Goal: Transaction & Acquisition: Purchase product/service

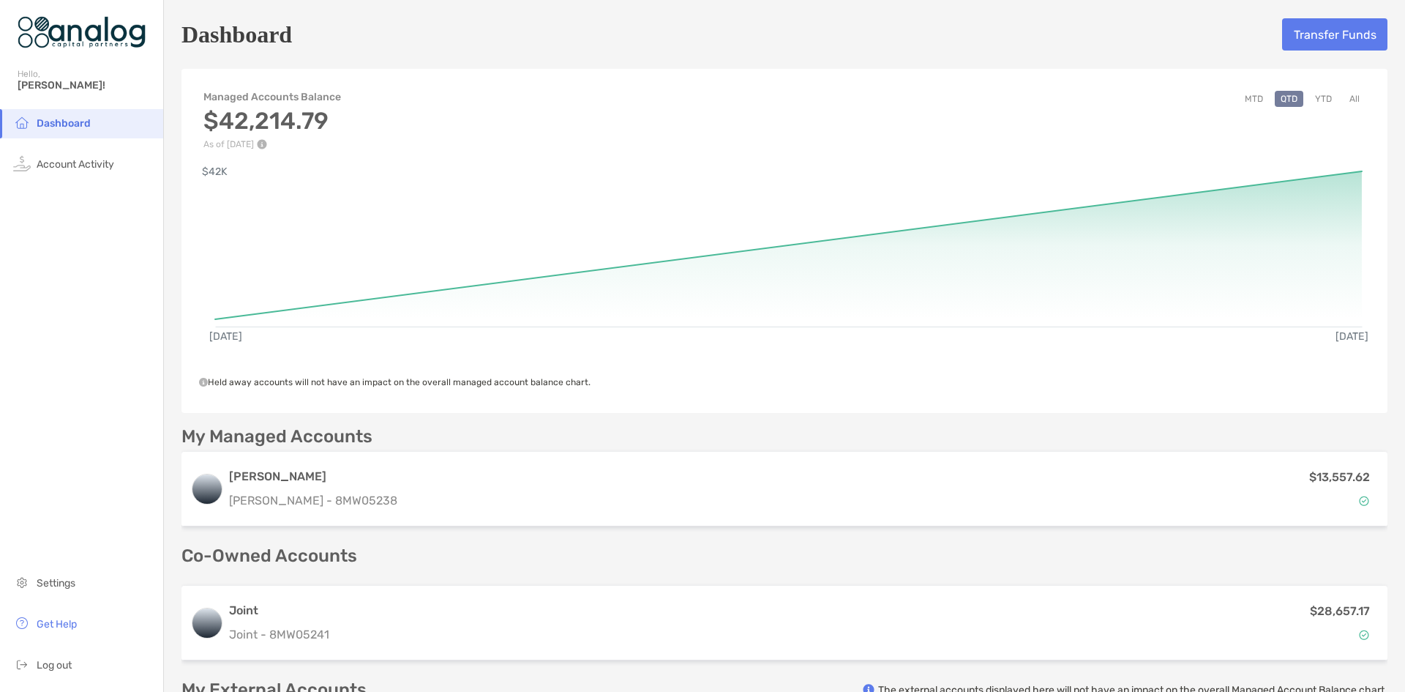
click at [1294, 50] on div "Dashboard Transfer Funds" at bounding box center [785, 35] width 1206 height 34
click at [1295, 46] on button "Transfer Funds" at bounding box center [1334, 34] width 105 height 32
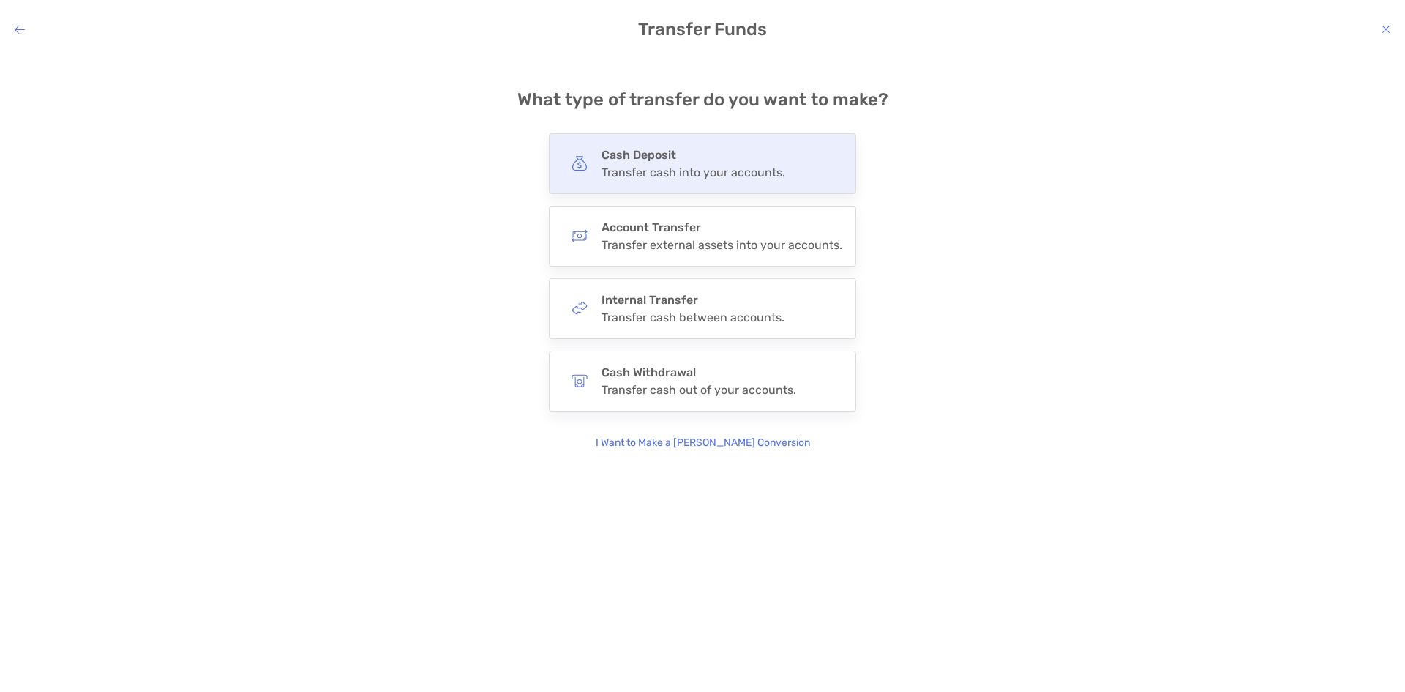
click at [667, 169] on div "Transfer cash into your accounts." at bounding box center [694, 172] width 184 height 14
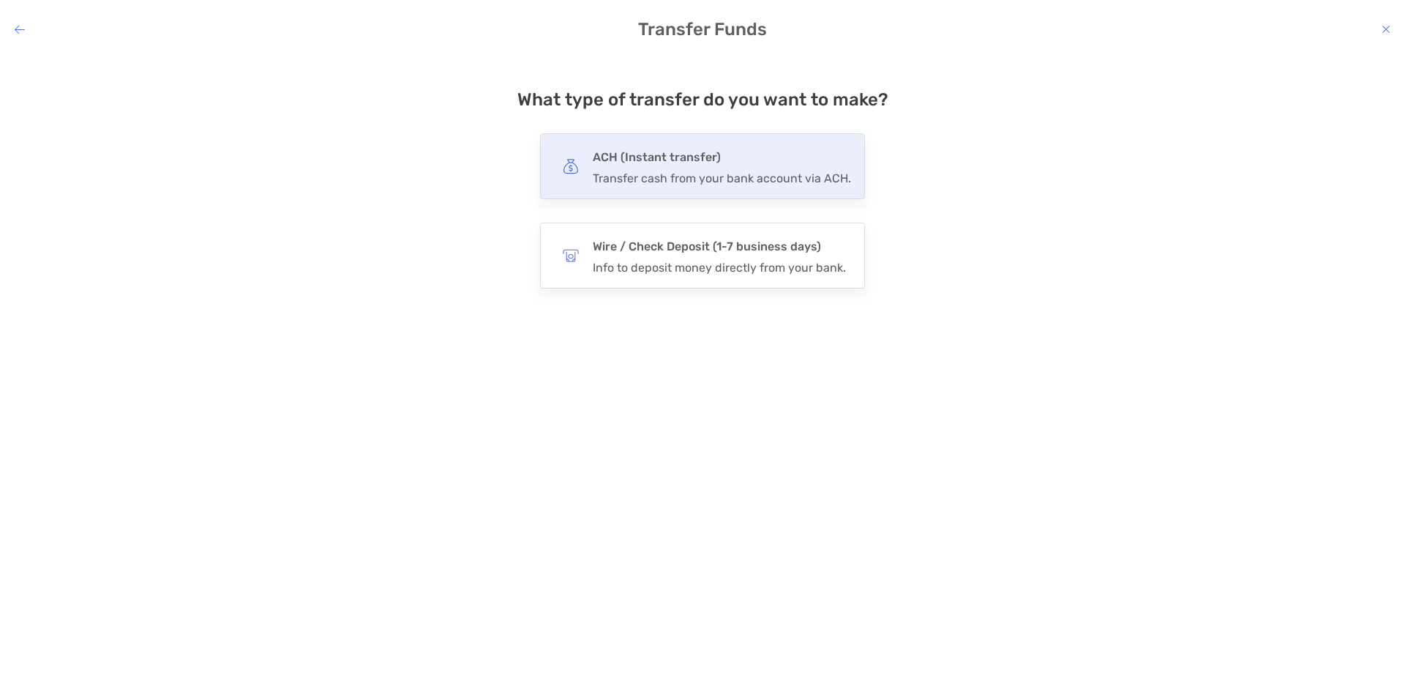
click at [661, 160] on h4 "ACH (Instant transfer)" at bounding box center [722, 157] width 258 height 20
click at [0, 0] on input "***" at bounding box center [0, 0] width 0 height 0
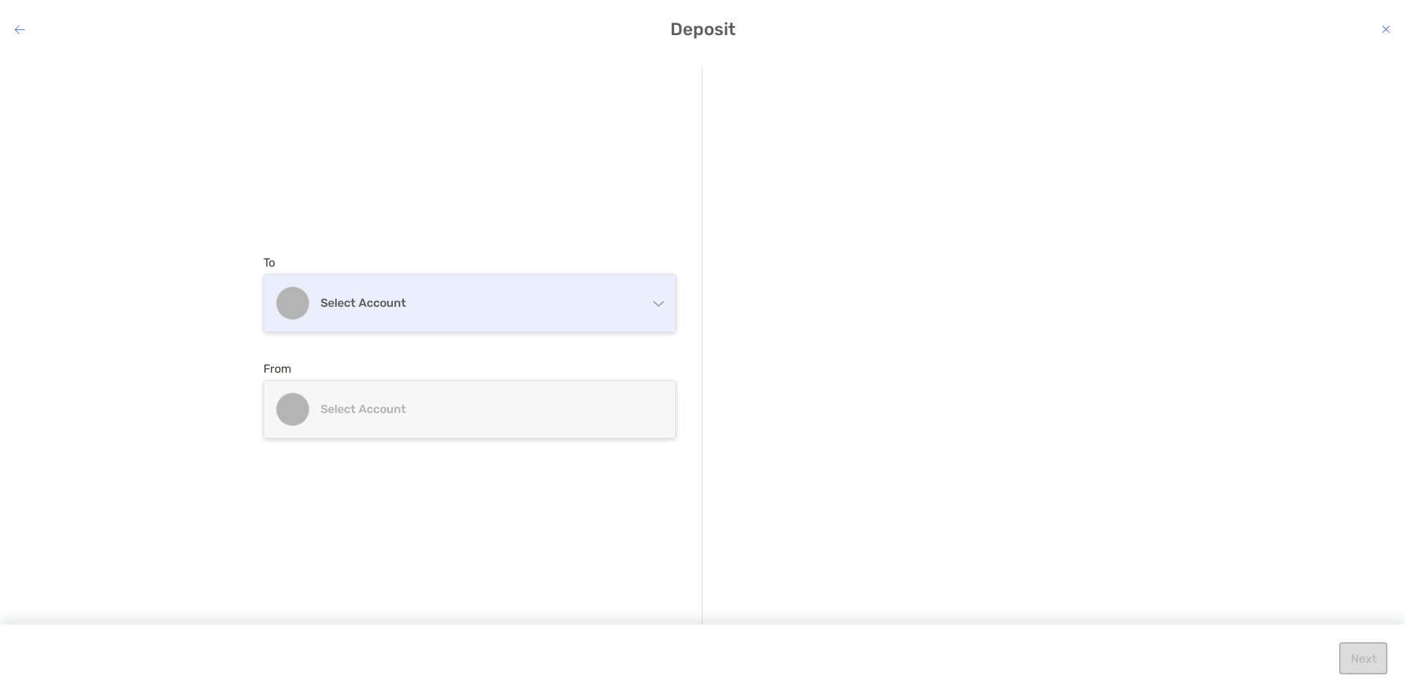
click at [394, 299] on h4 "Select account" at bounding box center [479, 303] width 316 height 14
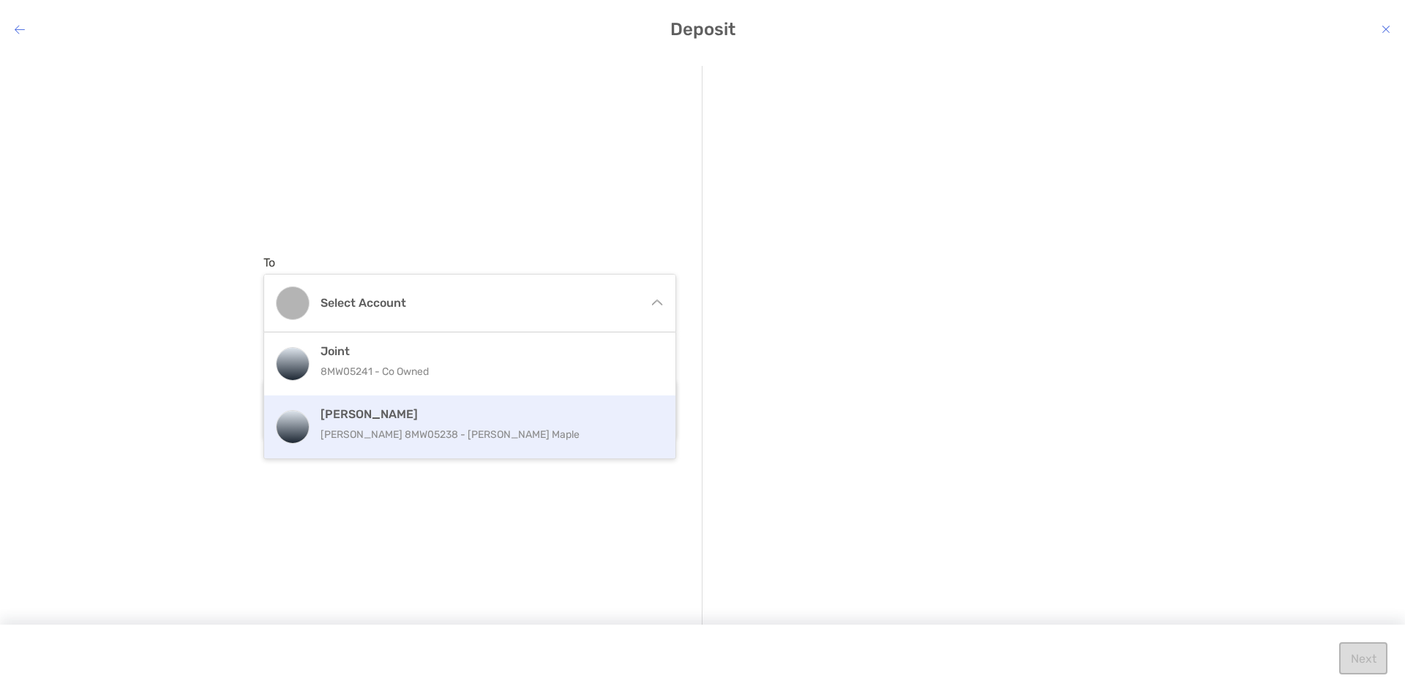
click at [359, 430] on p "[PERSON_NAME] 8MW05238 - [PERSON_NAME] Maple" at bounding box center [486, 434] width 330 height 18
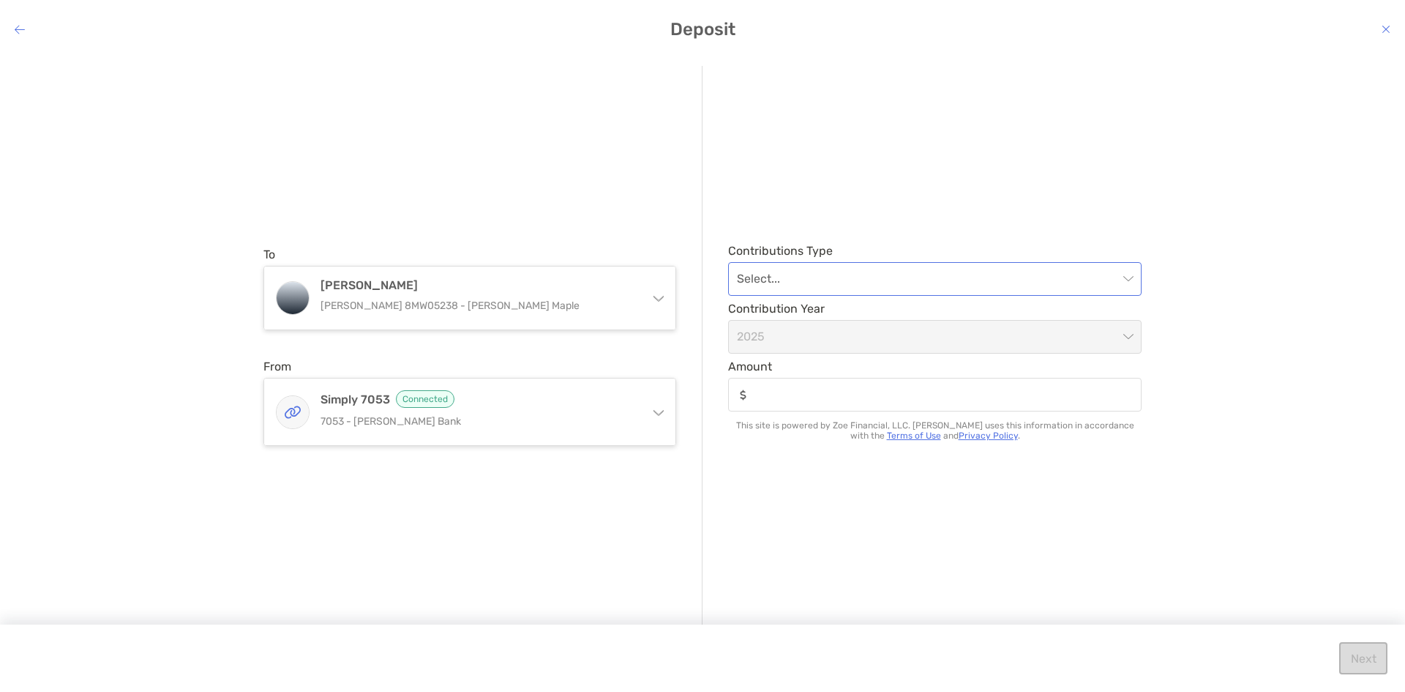
click at [1055, 279] on input "modal" at bounding box center [927, 279] width 381 height 32
click at [888, 329] on div "Regular" at bounding box center [935, 319] width 408 height 34
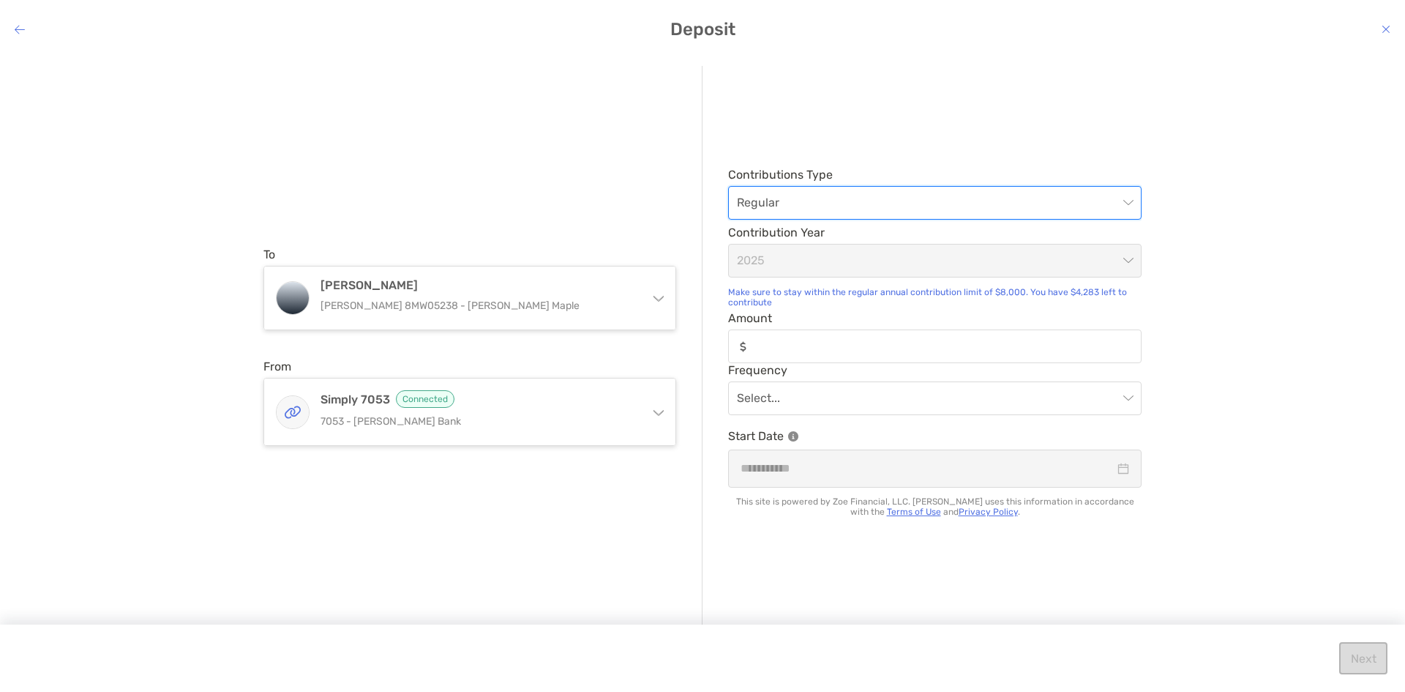
click at [811, 356] on div "modal" at bounding box center [935, 346] width 414 height 34
click at [811, 353] on input "Amount" at bounding box center [946, 346] width 387 height 12
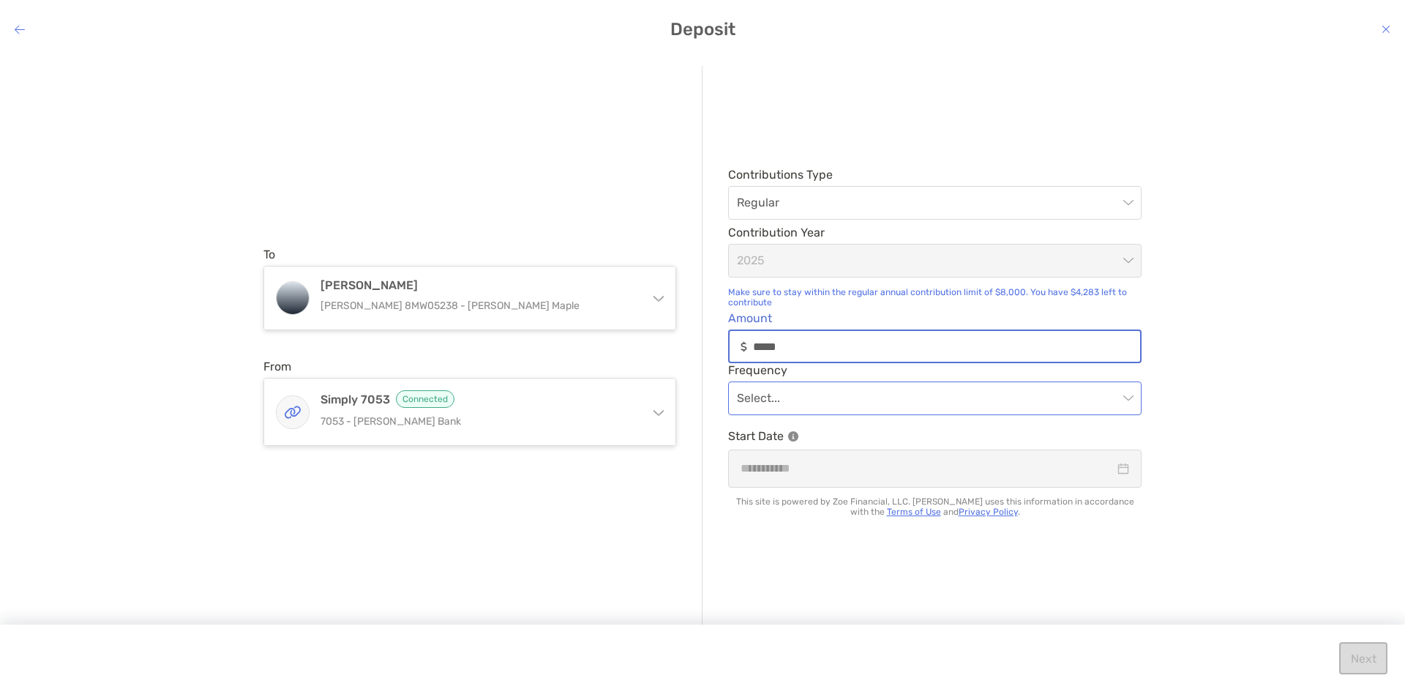
click at [1133, 403] on div "Select..." at bounding box center [935, 398] width 414 height 34
type input "*****"
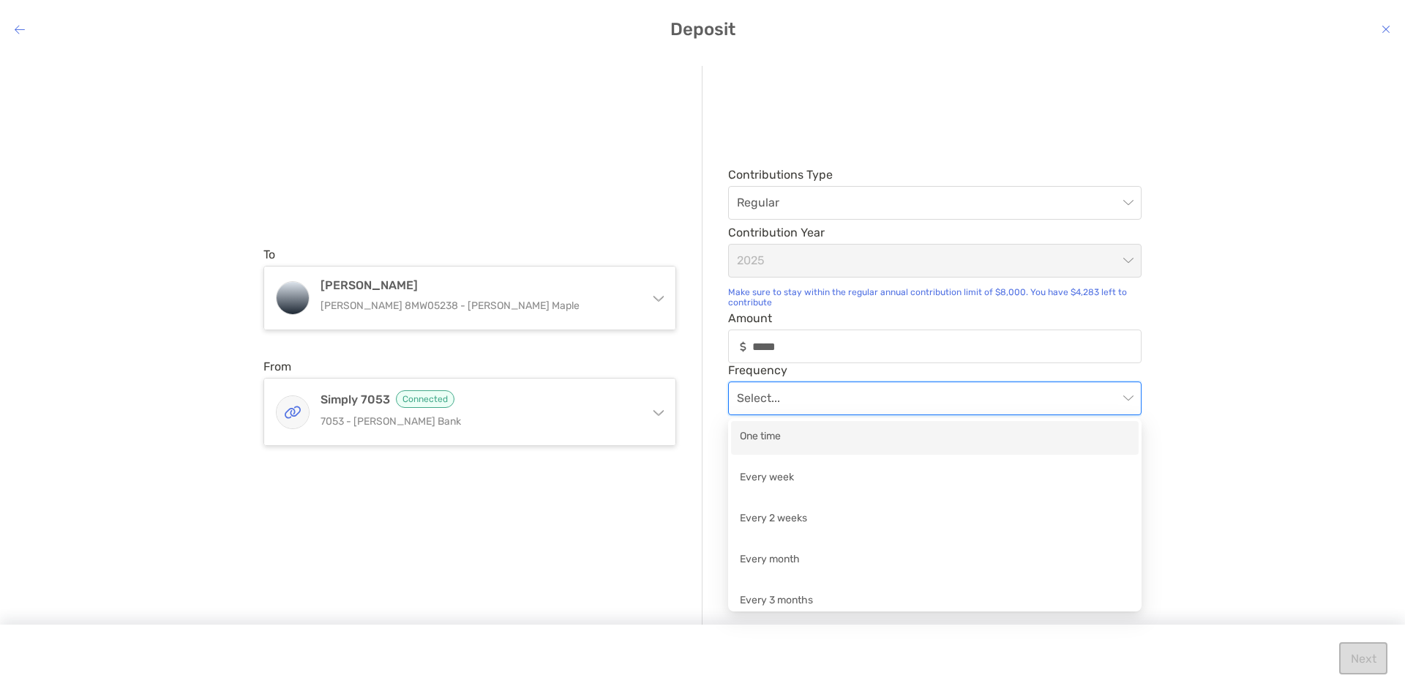
click at [798, 433] on div "One time" at bounding box center [935, 437] width 390 height 18
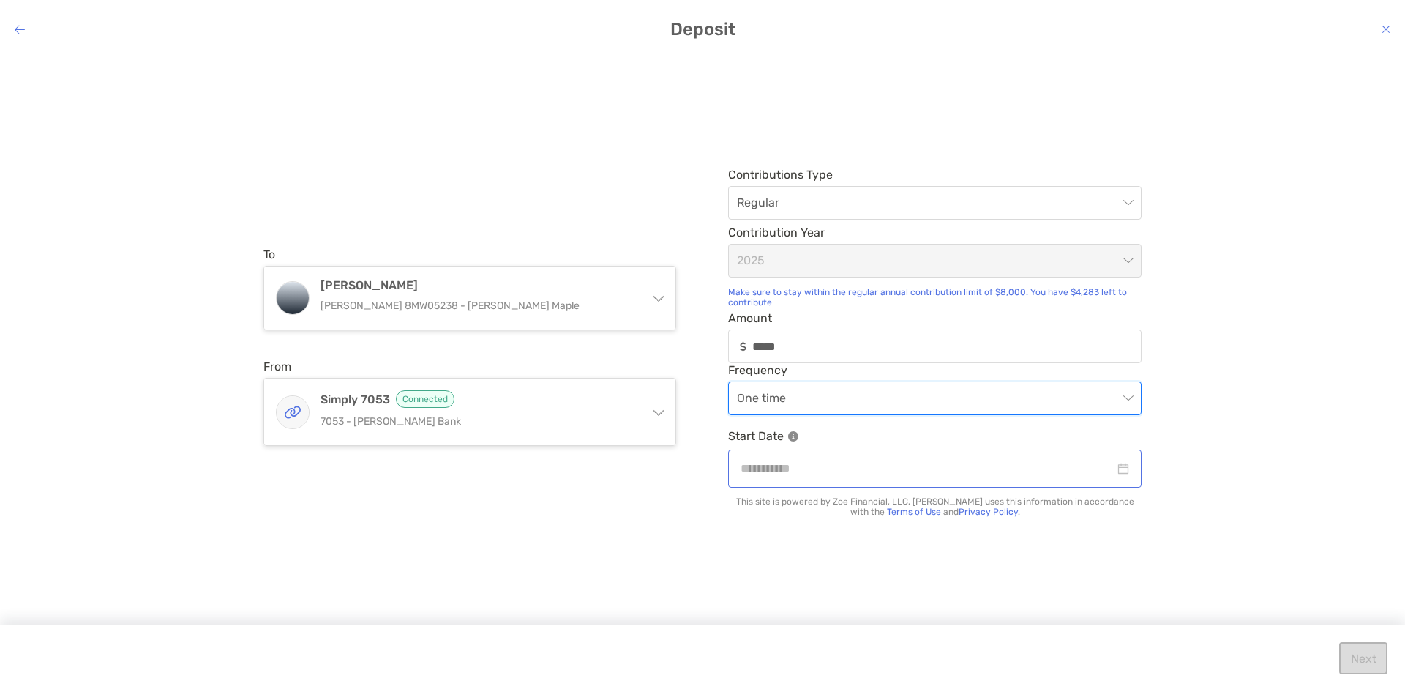
click at [1123, 476] on div "modal" at bounding box center [935, 468] width 389 height 18
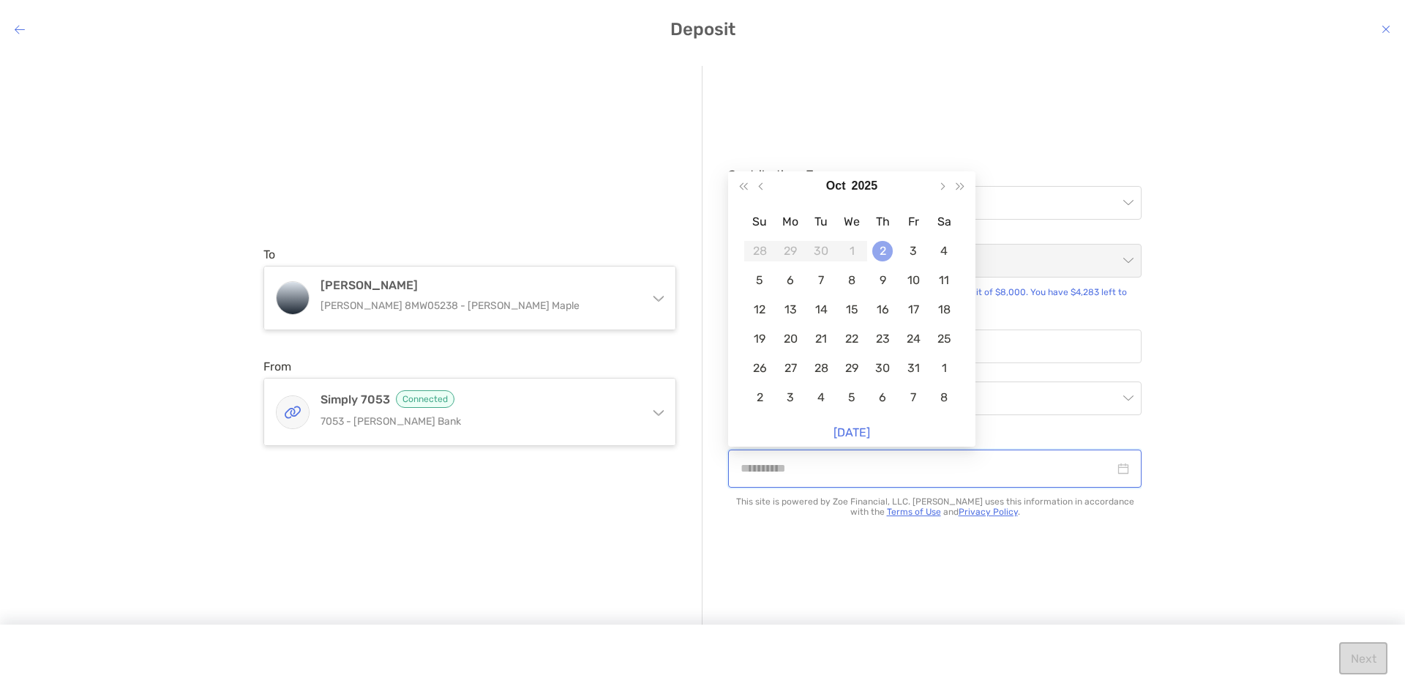
type input "**********"
click at [877, 248] on div "2" at bounding box center [882, 251] width 20 height 20
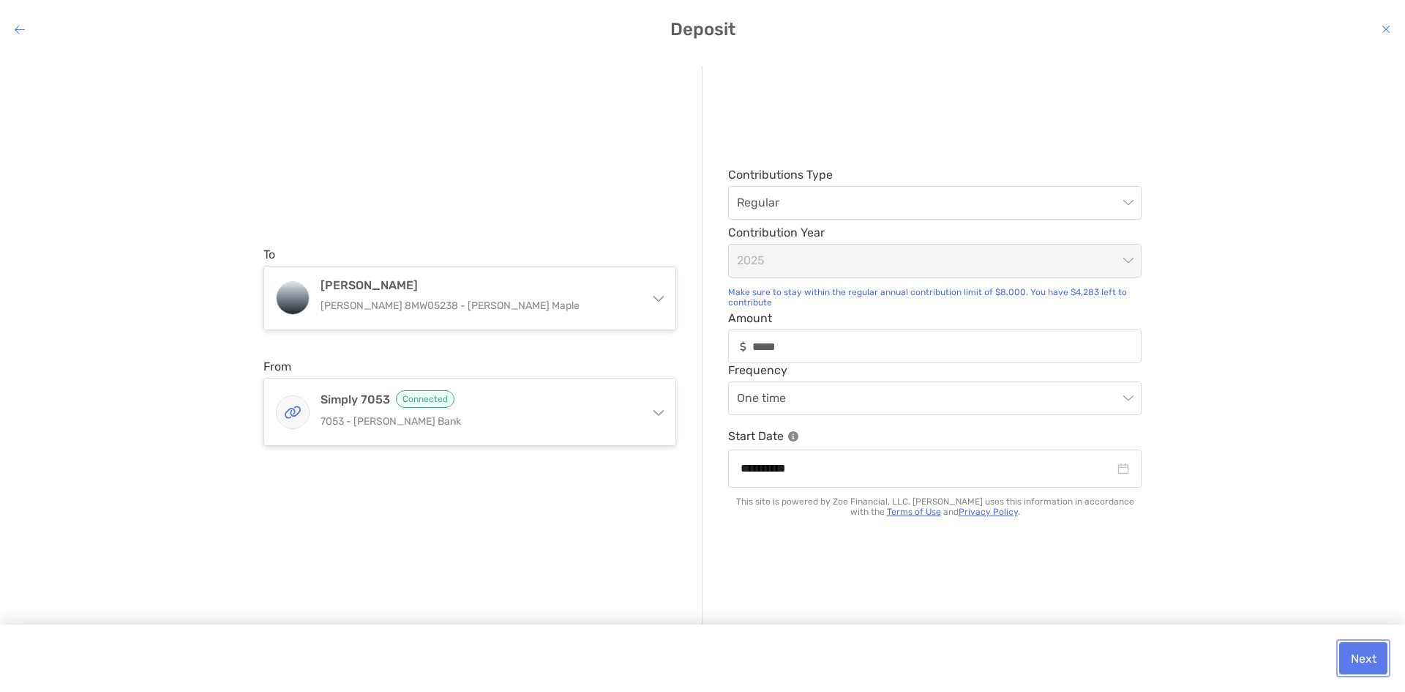
click at [1372, 644] on button "Next" at bounding box center [1363, 658] width 48 height 32
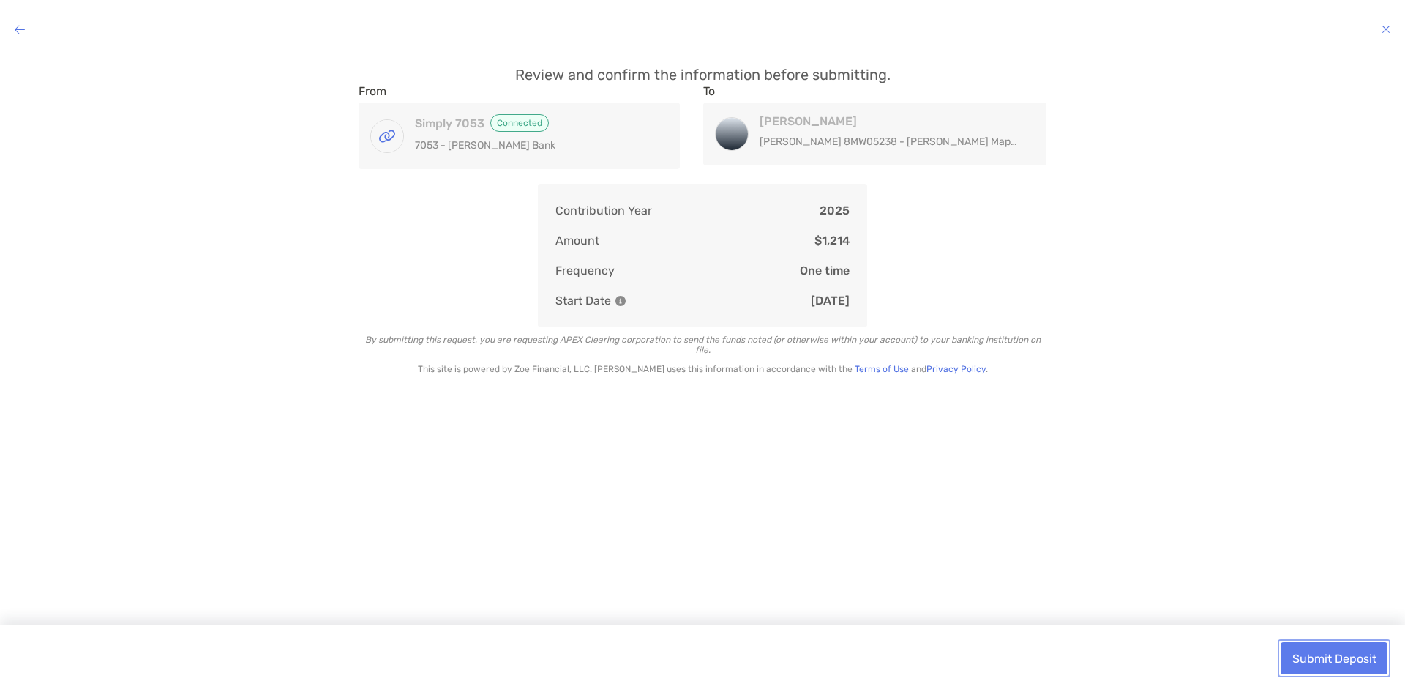
click at [1314, 654] on button "Submit Deposit" at bounding box center [1334, 658] width 107 height 32
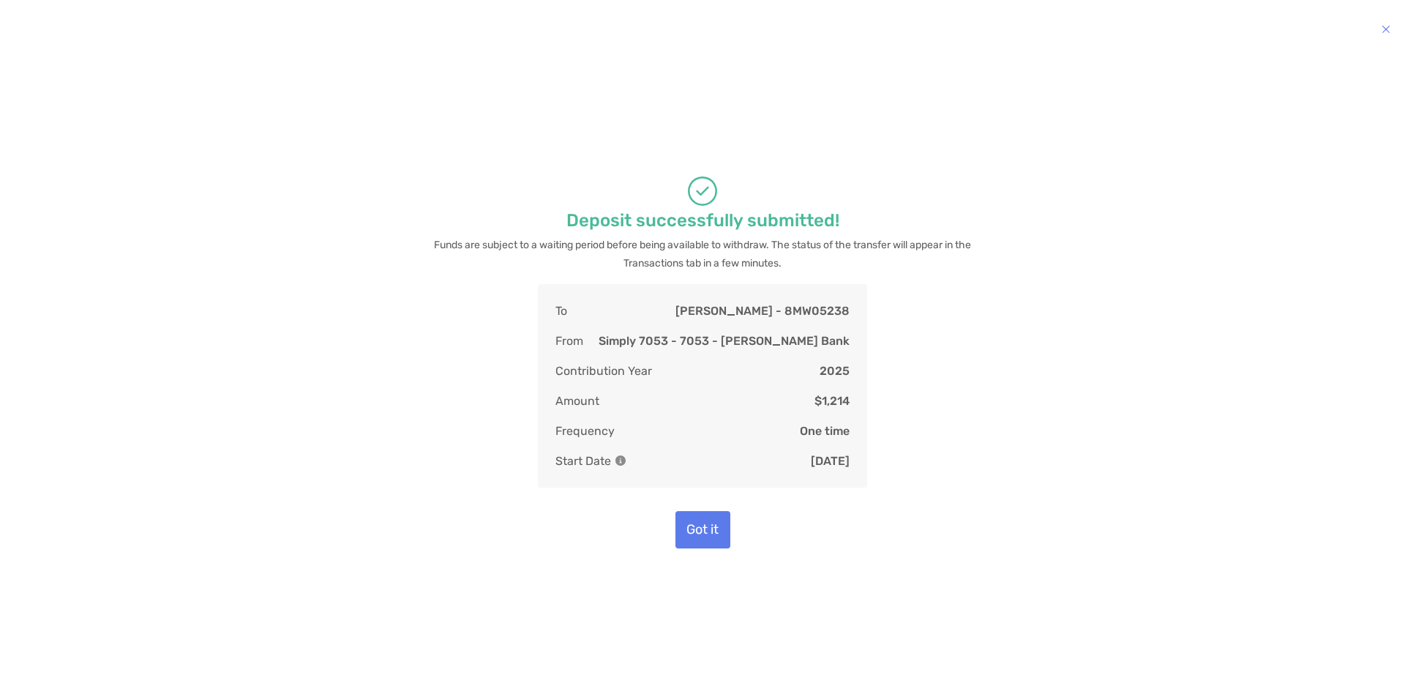
click at [1245, 420] on div "To [PERSON_NAME] - 8MW05238 From Simply 7053 - 7053 - [PERSON_NAME] Bank Contri…" at bounding box center [703, 389] width 1382 height 211
click at [708, 530] on button "Got it" at bounding box center [703, 529] width 55 height 37
